Goal: Navigation & Orientation: Find specific page/section

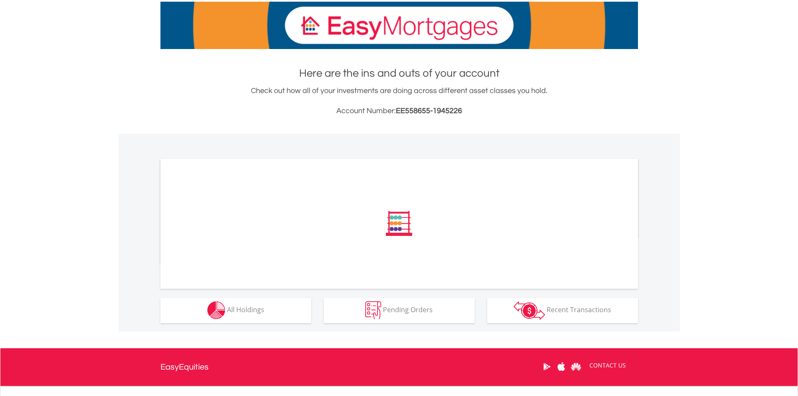
scroll to position [199, 0]
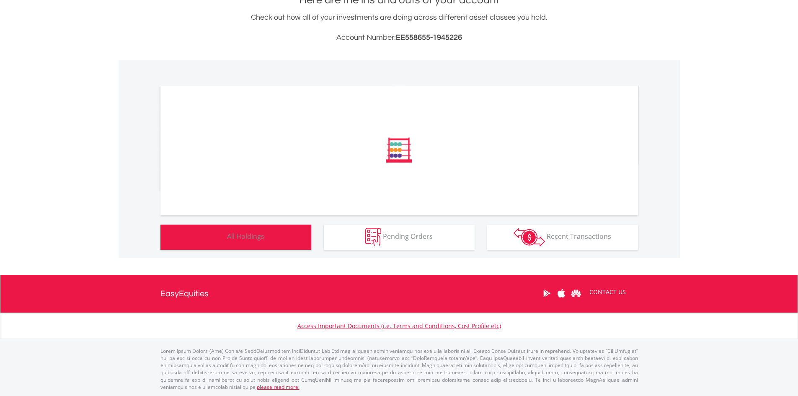
click at [238, 236] on span "All Holdings" at bounding box center [245, 236] width 37 height 9
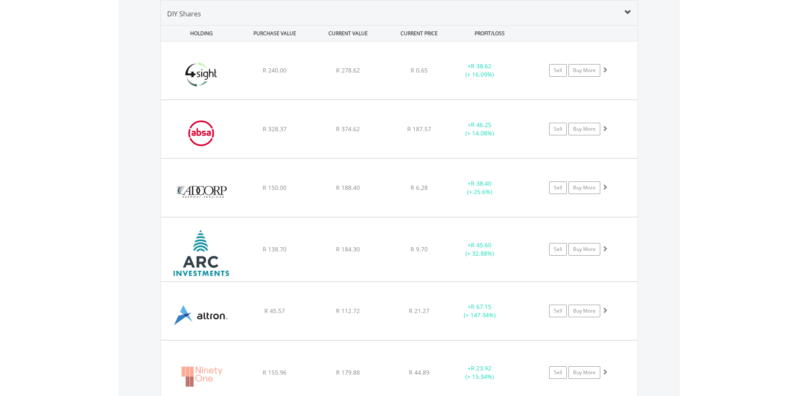
scroll to position [80, 159]
click at [606, 248] on span at bounding box center [604, 248] width 6 height 6
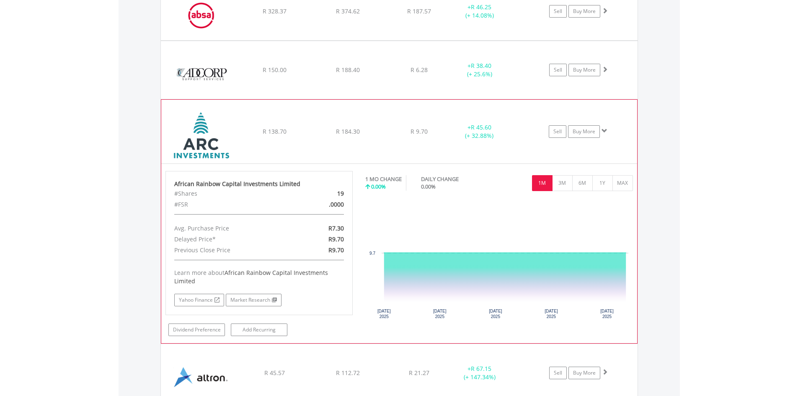
scroll to position [755, 0]
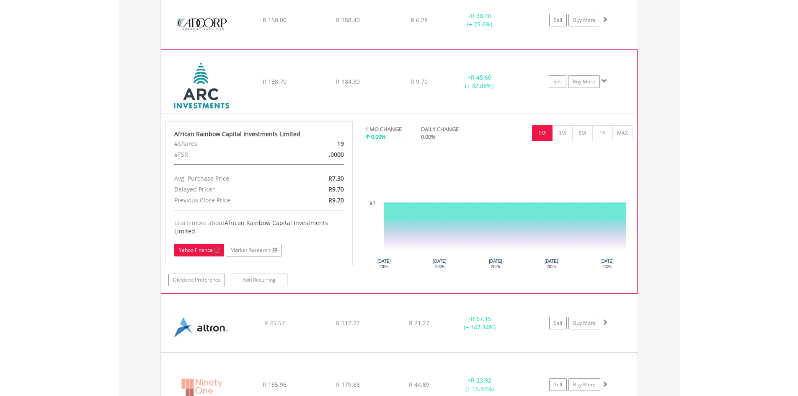
click at [201, 251] on link "Yahoo Finance" at bounding box center [199, 250] width 50 height 13
click at [254, 254] on link "Market Research" at bounding box center [254, 250] width 56 height 13
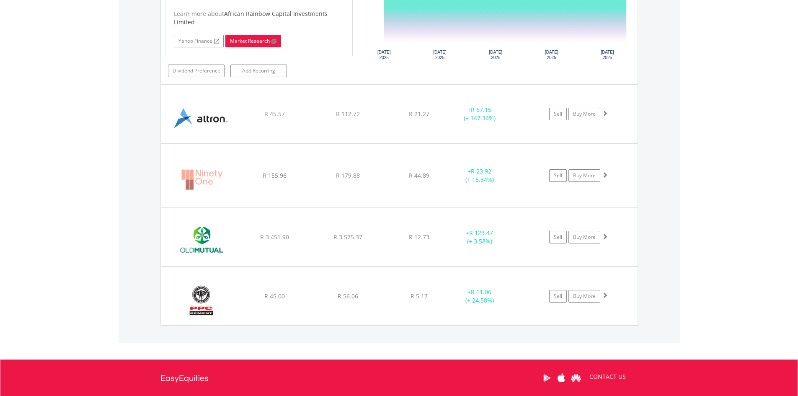
scroll to position [964, 0]
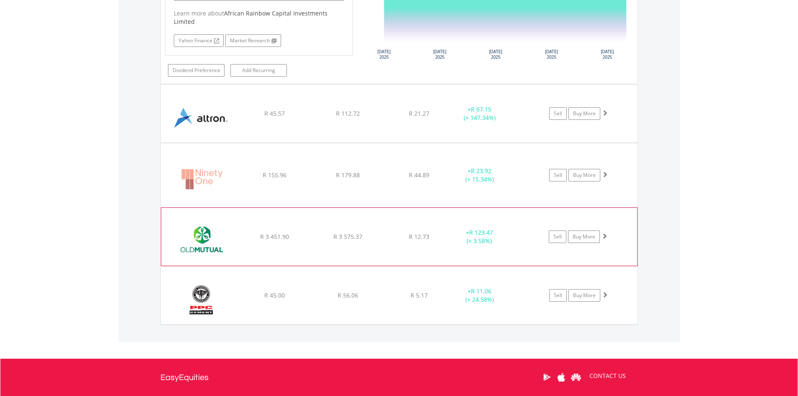
click at [604, 236] on span at bounding box center [604, 236] width 6 height 6
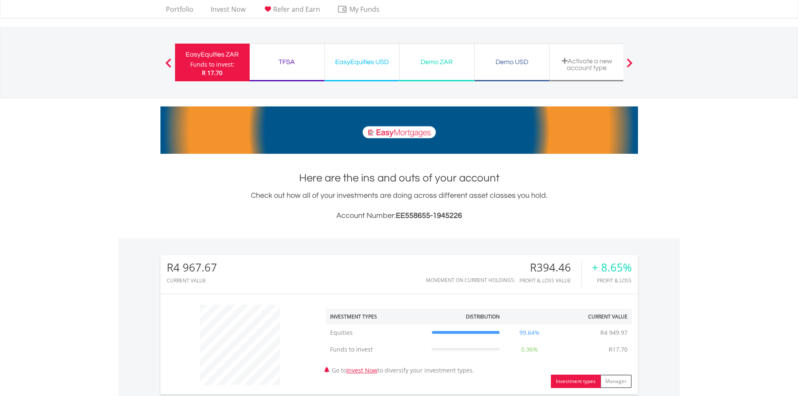
scroll to position [1, 0]
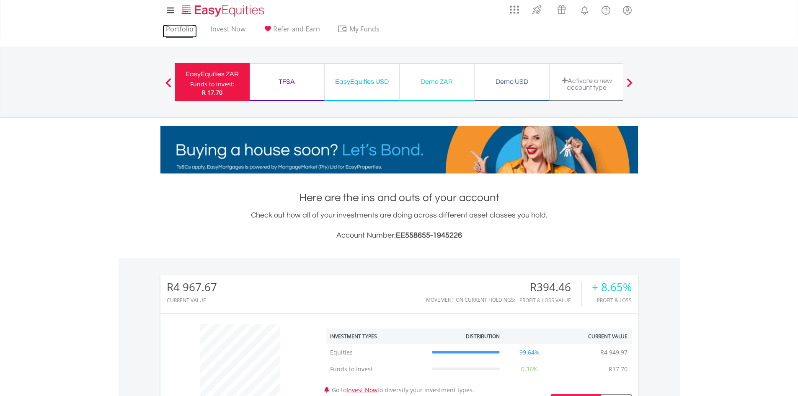
click at [174, 26] on link "Portfolio" at bounding box center [179, 31] width 34 height 13
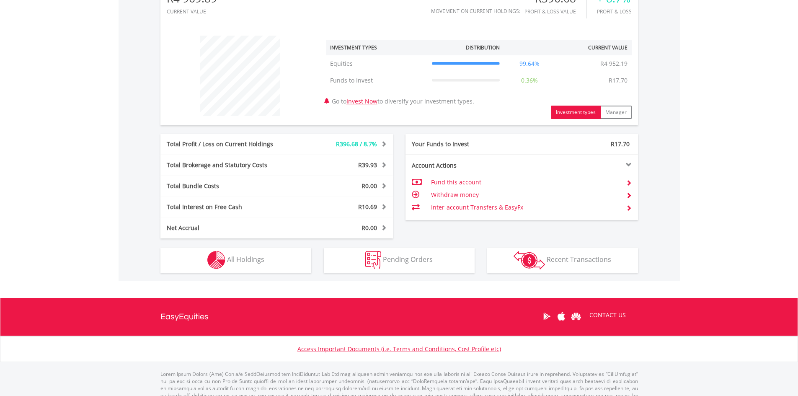
scroll to position [293, 0]
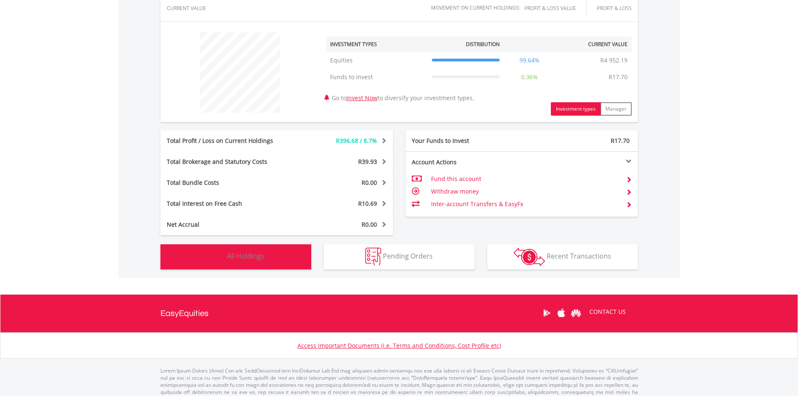
click at [264, 265] on button "Holdings All Holdings" at bounding box center [235, 256] width 151 height 25
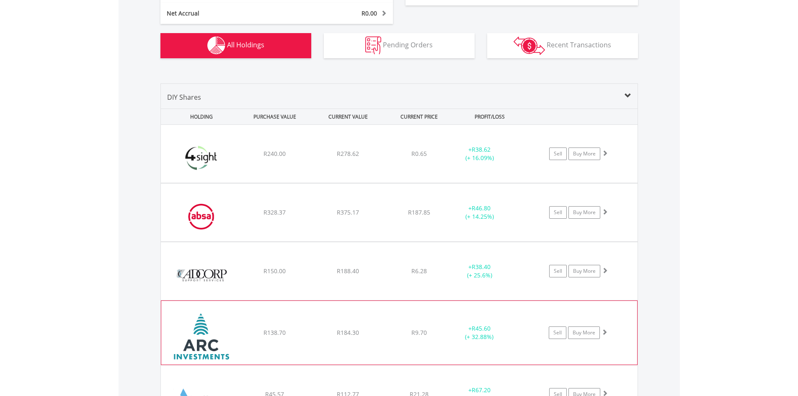
scroll to position [504, 0]
